Goal: Navigation & Orientation: Find specific page/section

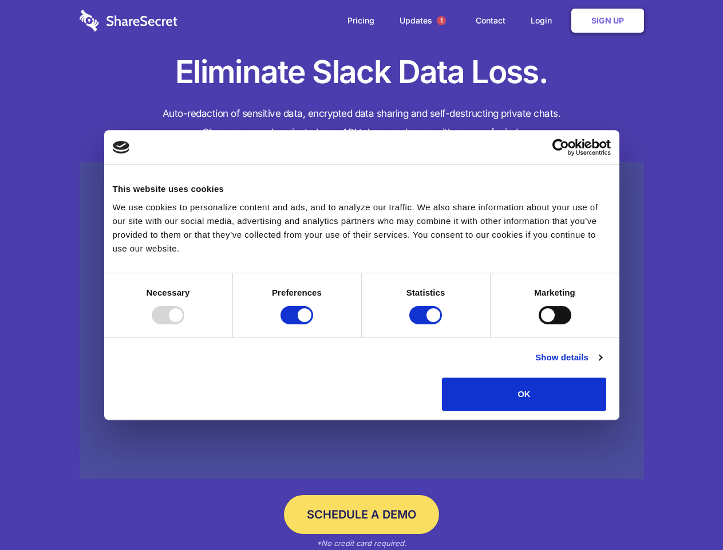
click at [184, 324] on div at bounding box center [168, 315] width 33 height 18
click at [313, 324] on input "Preferences" at bounding box center [297, 315] width 33 height 18
checkbox input "false"
click at [427, 324] on input "Statistics" at bounding box center [425, 315] width 33 height 18
checkbox input "false"
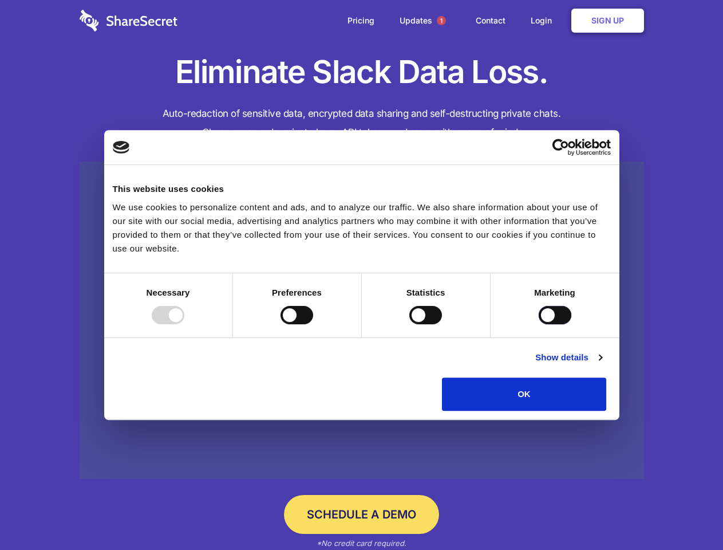
click at [539, 324] on input "Marketing" at bounding box center [555, 315] width 33 height 18
checkbox input "true"
click at [602, 364] on link "Show details" at bounding box center [568, 357] width 66 height 14
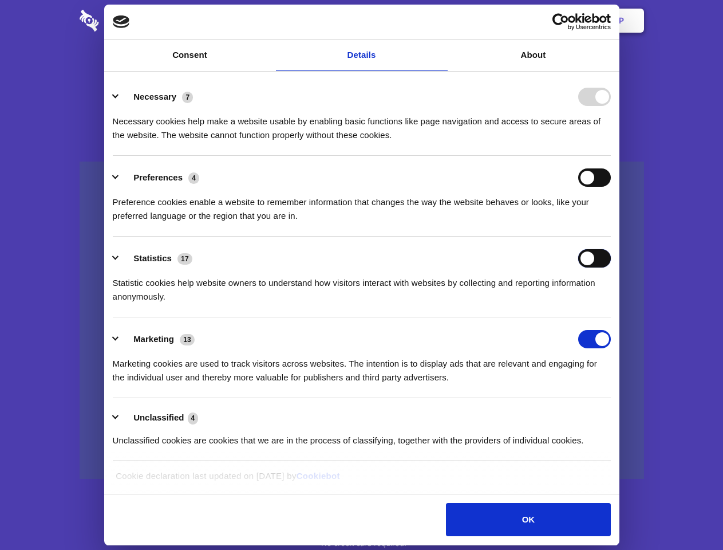
click at [611, 303] on div "Statistics 17 Statistic cookies help website owners to understand how visitors …" at bounding box center [362, 276] width 498 height 54
click at [441, 21] on span "1" at bounding box center [441, 20] width 9 height 9
